Goal: Information Seeking & Learning: Learn about a topic

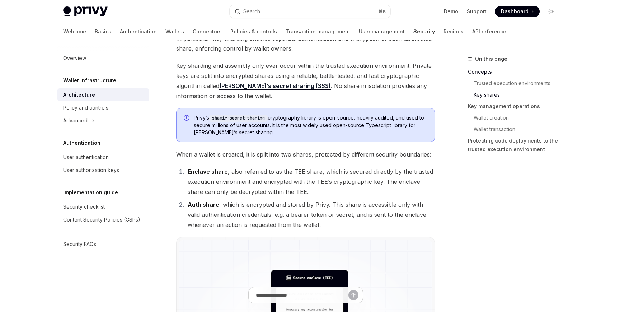
scroll to position [311, 0]
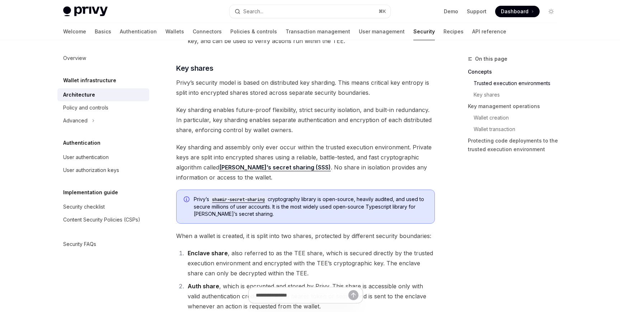
click at [195, 200] on span "Privy’s shamir-secret-sharing cryptography library is open-source, heavily audi…" at bounding box center [310, 206] width 233 height 22
click at [259, 196] on code "shamir-secret-sharing" at bounding box center [238, 199] width 58 height 7
click at [251, 199] on code "shamir-secret-sharing" at bounding box center [238, 199] width 58 height 7
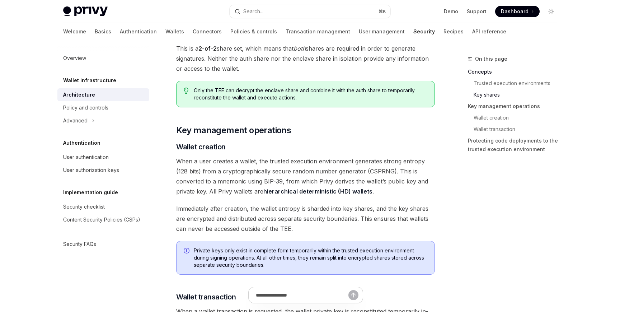
scroll to position [853, 0]
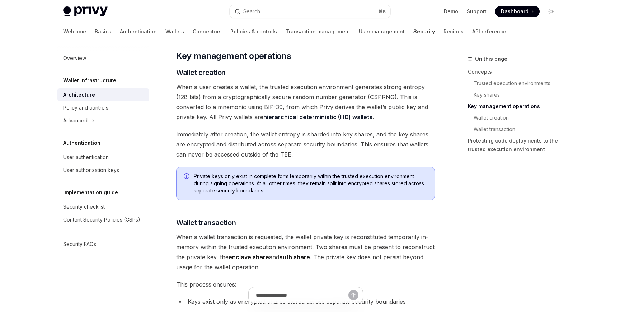
click at [299, 118] on link "hierarchical deterministic (HD) wallets" at bounding box center [317, 117] width 109 height 8
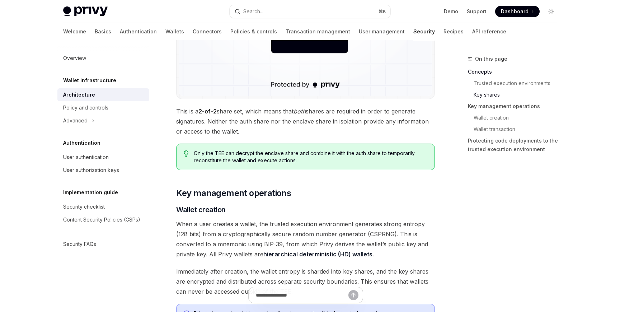
scroll to position [711, 0]
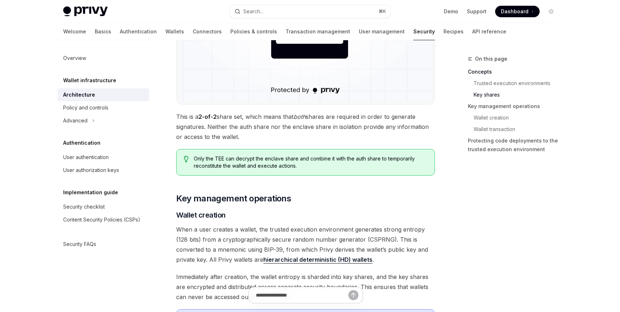
click at [289, 138] on span "This is a 2-of-2 share set, which means that both shares are required in order …" at bounding box center [305, 127] width 259 height 30
click at [321, 9] on button "Search... ⌘ K" at bounding box center [309, 11] width 161 height 13
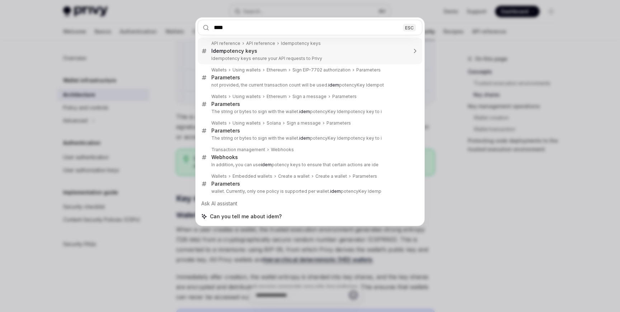
type input "*****"
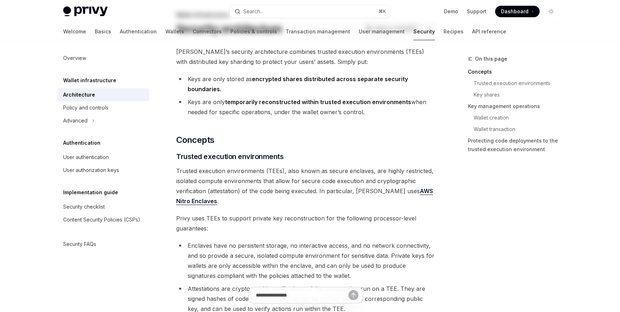
scroll to position [0, 0]
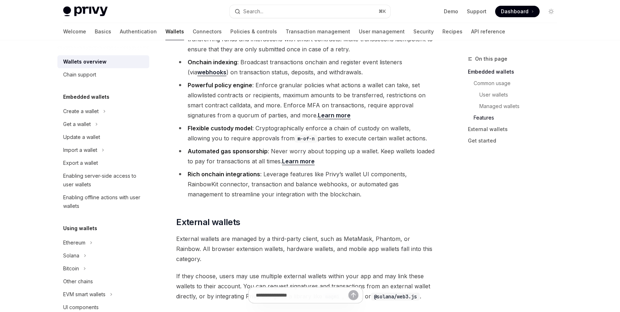
scroll to position [1125, 0]
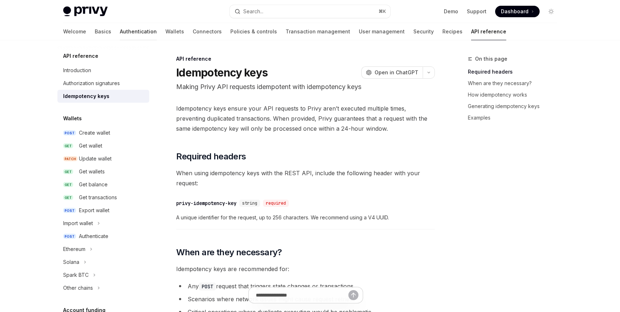
click at [120, 26] on link "Authentication" at bounding box center [138, 31] width 37 height 17
type textarea "*"
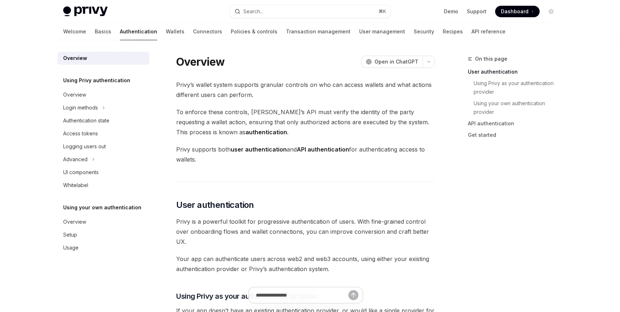
click at [85, 4] on div "Privy Docs home page Search... ⌘ K Demo Support Dashboard Dashboard Search..." at bounding box center [309, 11] width 493 height 23
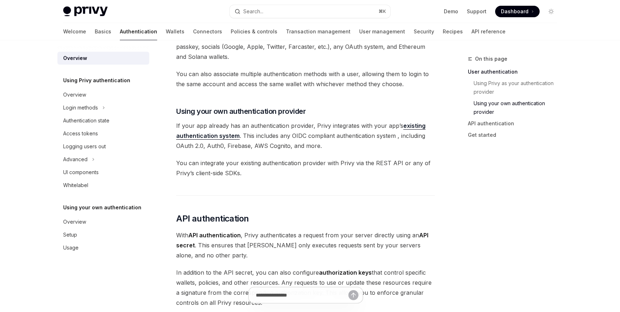
scroll to position [598, 0]
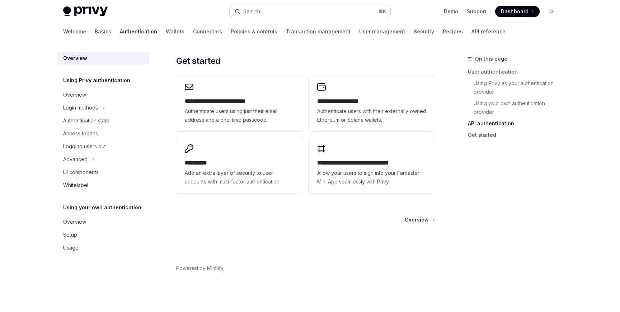
click at [313, 8] on button "Search... ⌘ K" at bounding box center [309, 11] width 161 height 13
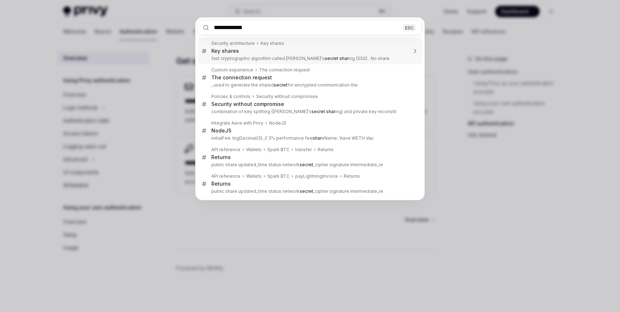
type input "**********"
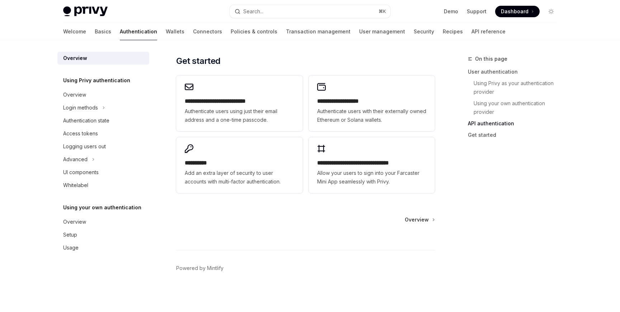
type textarea "*"
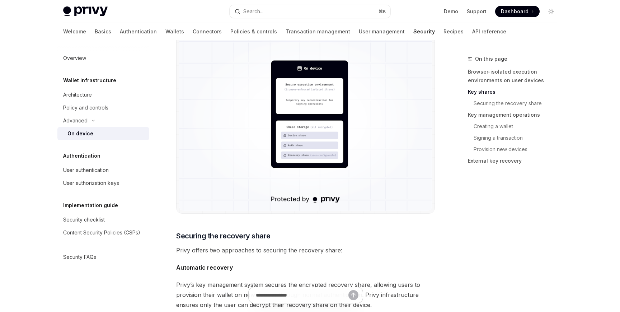
scroll to position [800, 0]
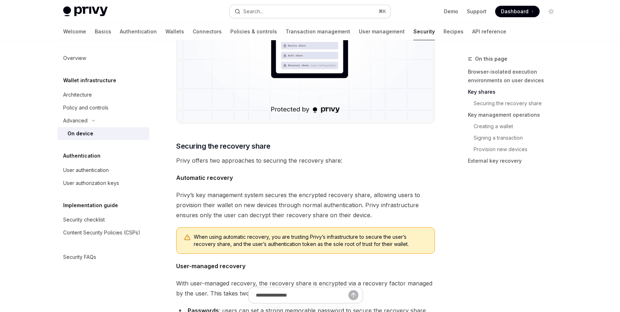
click at [280, 6] on button "Search... ⌘ K" at bounding box center [309, 11] width 161 height 13
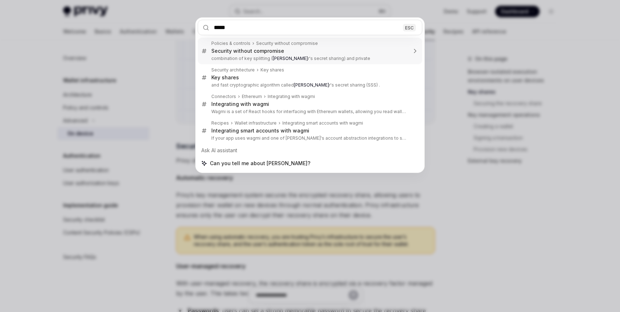
type input "******"
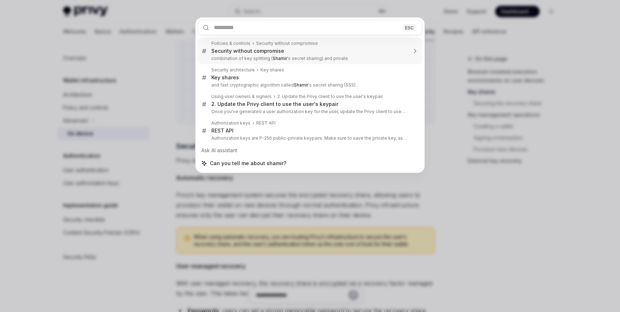
type textarea "*"
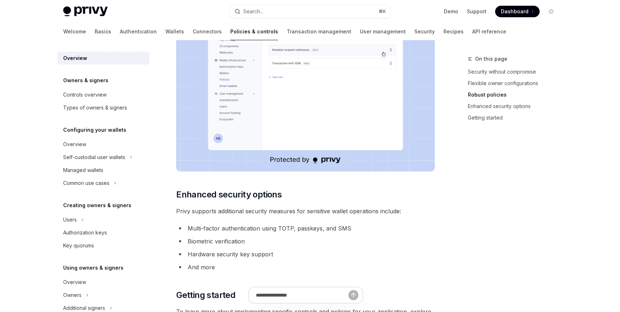
scroll to position [608, 0]
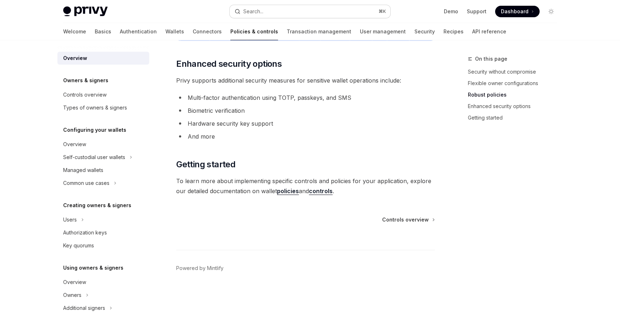
click at [265, 10] on button "Search... ⌘ K" at bounding box center [309, 11] width 161 height 13
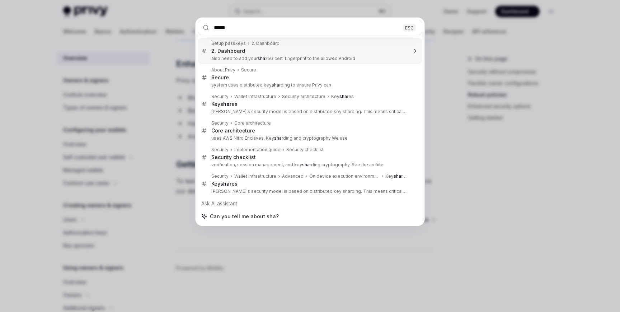
type input "******"
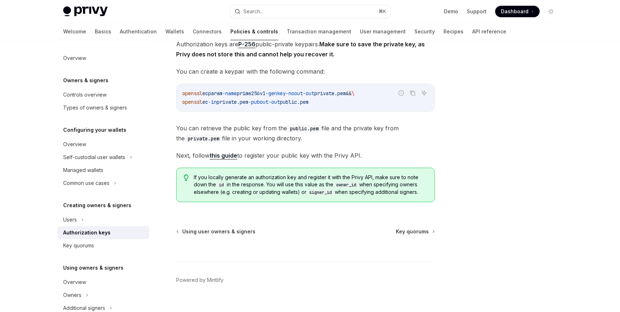
scroll to position [153, 0]
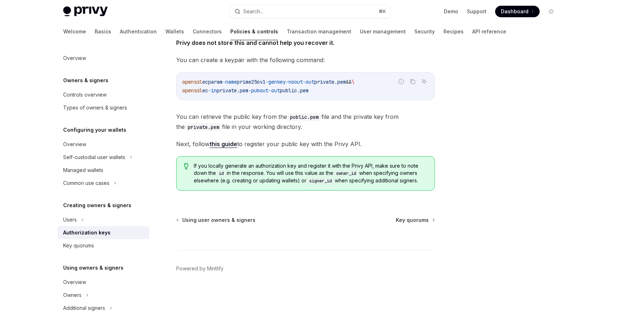
click at [232, 144] on link "this guide" at bounding box center [223, 144] width 28 height 8
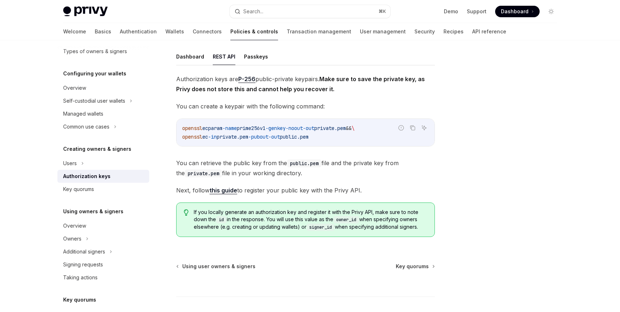
scroll to position [108, 0]
click at [100, 186] on div "Key quorums" at bounding box center [104, 189] width 82 height 9
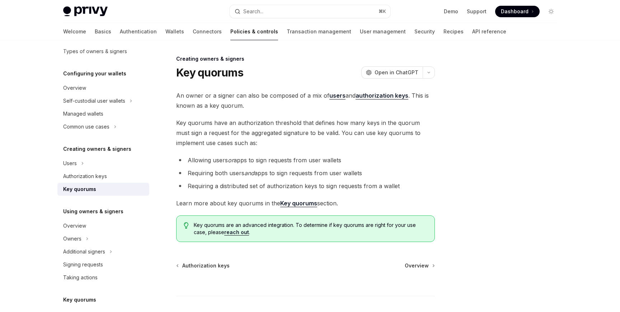
scroll to position [46, 0]
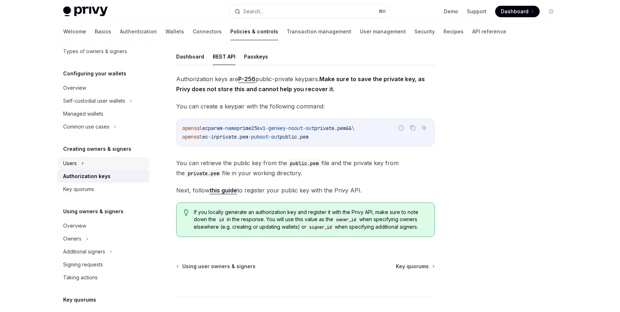
scroll to position [108, 0]
type textarea "*"
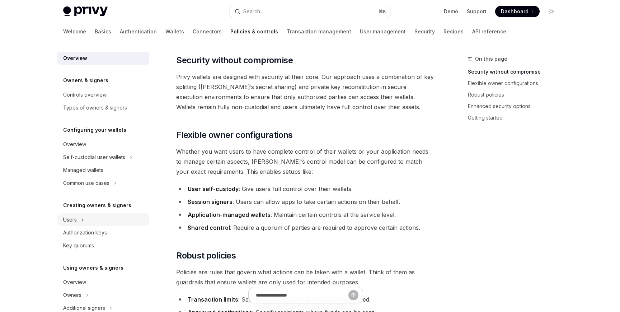
scroll to position [72, 0]
click at [313, 11] on button "Search... ⌘ K" at bounding box center [309, 11] width 161 height 13
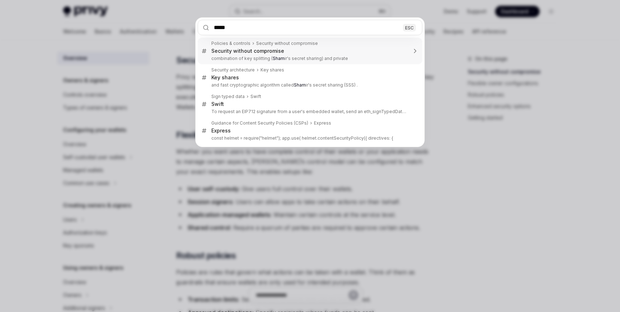
type input "******"
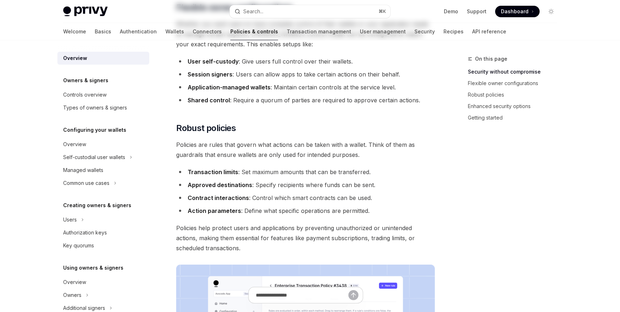
scroll to position [213, 0]
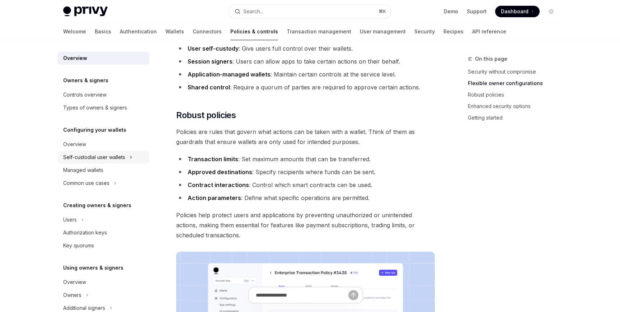
click at [109, 161] on div "Self-custodial user wallets" at bounding box center [103, 157] width 92 height 13
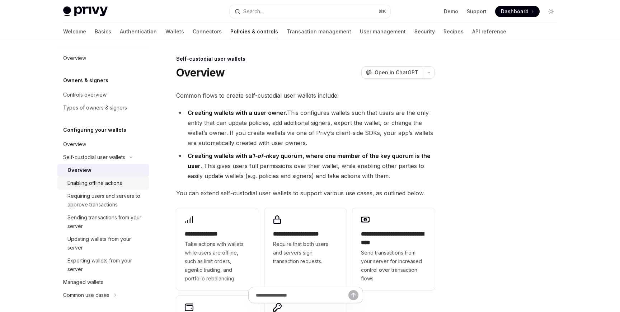
click at [97, 184] on div "Enabling offline actions" at bounding box center [94, 183] width 55 height 9
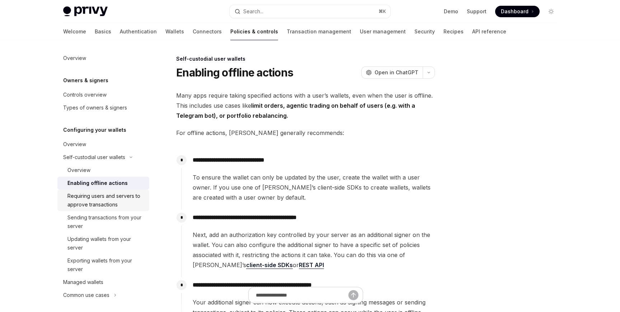
click at [104, 199] on div "Requiring users and servers to approve transactions" at bounding box center [105, 199] width 77 height 17
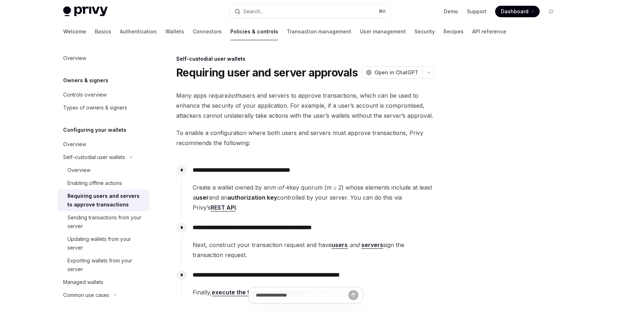
scroll to position [108, 0]
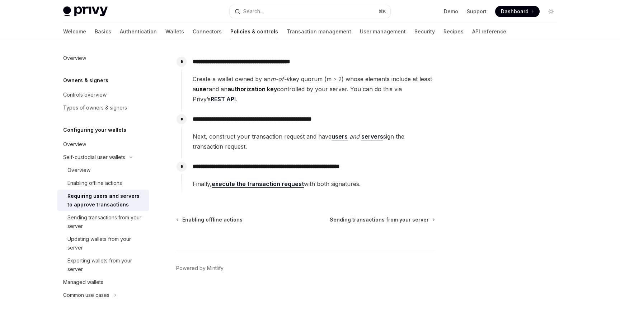
click at [94, 8] on img at bounding box center [85, 11] width 44 height 10
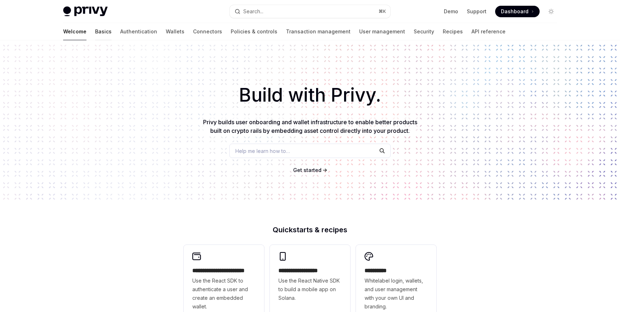
click at [95, 33] on link "Basics" at bounding box center [103, 31] width 16 height 17
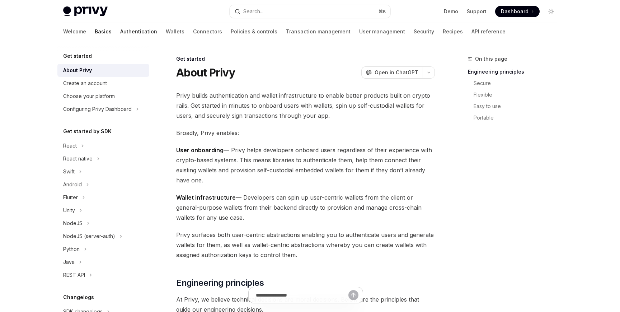
click at [120, 32] on link "Authentication" at bounding box center [138, 31] width 37 height 17
type textarea "*"
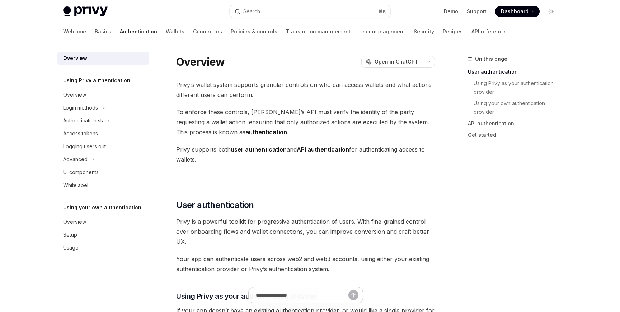
click at [245, 135] on strong "authentication" at bounding box center [266, 131] width 42 height 7
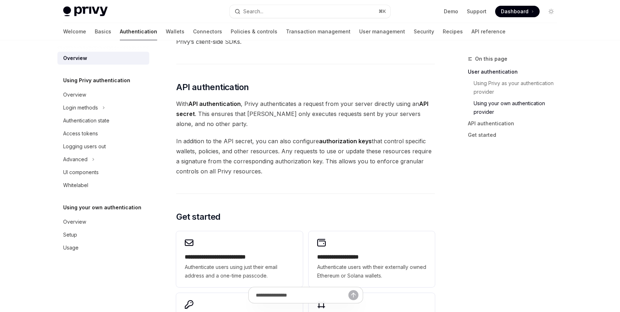
scroll to position [454, 0]
